Goal: Task Accomplishment & Management: Manage account settings

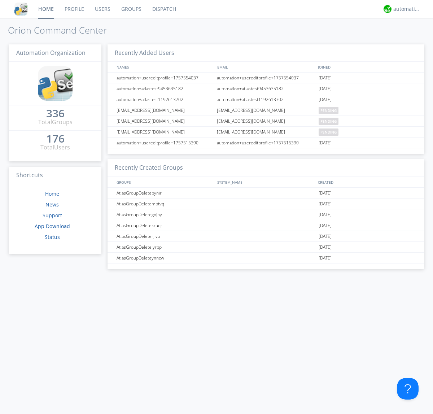
click at [131, 9] on link "Groups" at bounding box center [131, 9] width 31 height 18
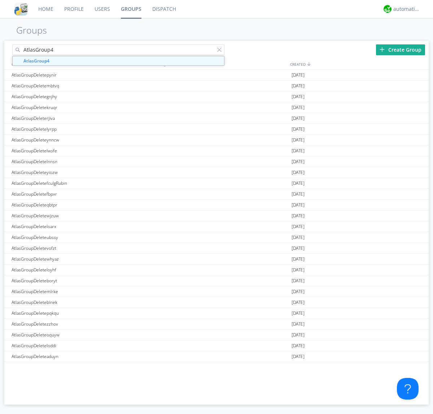
type input "AtlasGroup4"
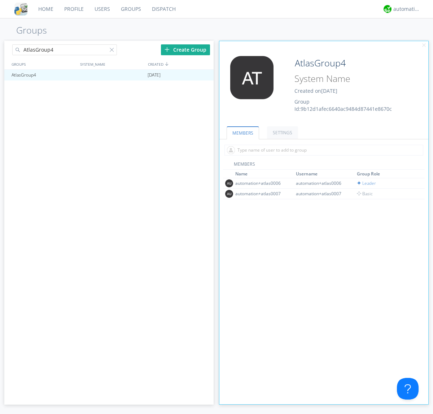
click at [282, 132] on link "SETTINGS" at bounding box center [282, 132] width 31 height 13
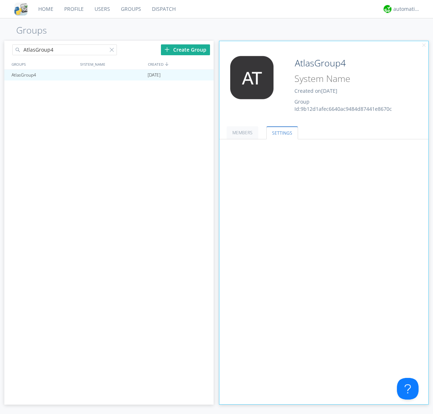
click at [0, 0] on span at bounding box center [0, 0] width 0 height 0
click at [0, 0] on input "radio" at bounding box center [0, 0] width 0 height 0
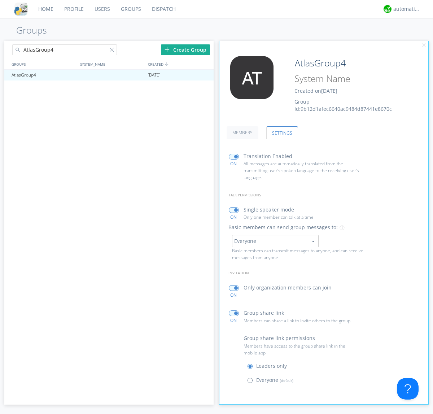
click at [252, 382] on span at bounding box center [251, 382] width 9 height 9
click at [0, 0] on input "radio" at bounding box center [0, 0] width 0 height 0
click at [405, 9] on div "automation+atlas" at bounding box center [406, 8] width 27 height 7
